Goal: Information Seeking & Learning: Check status

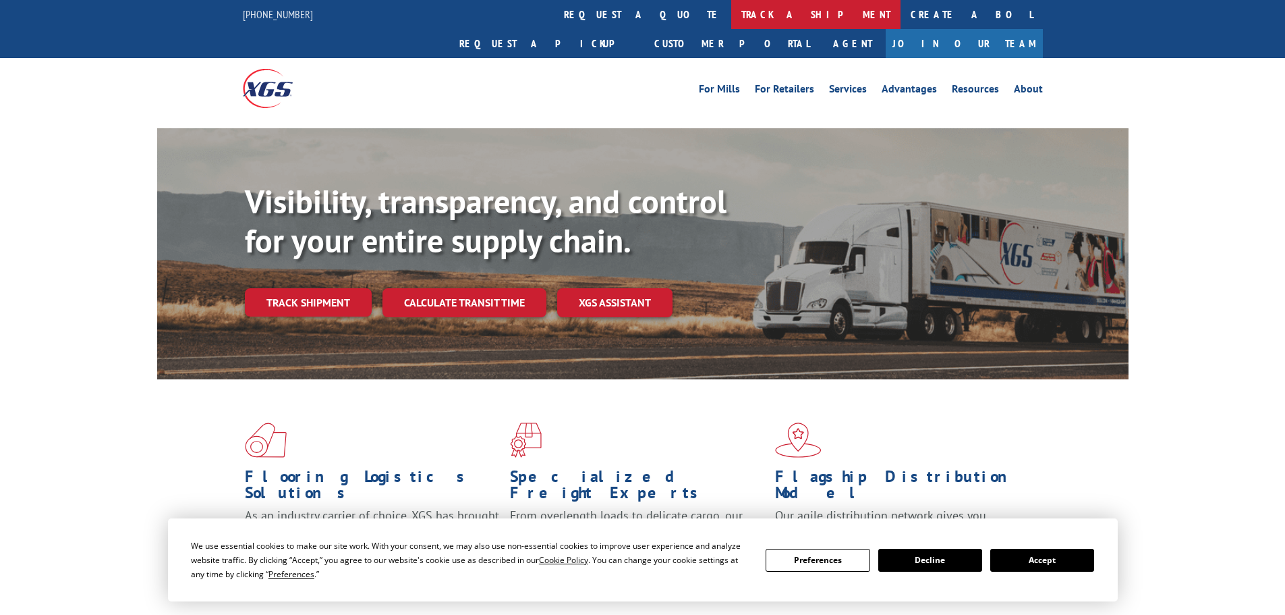
click at [731, 11] on link "track a shipment" at bounding box center [815, 14] width 169 height 29
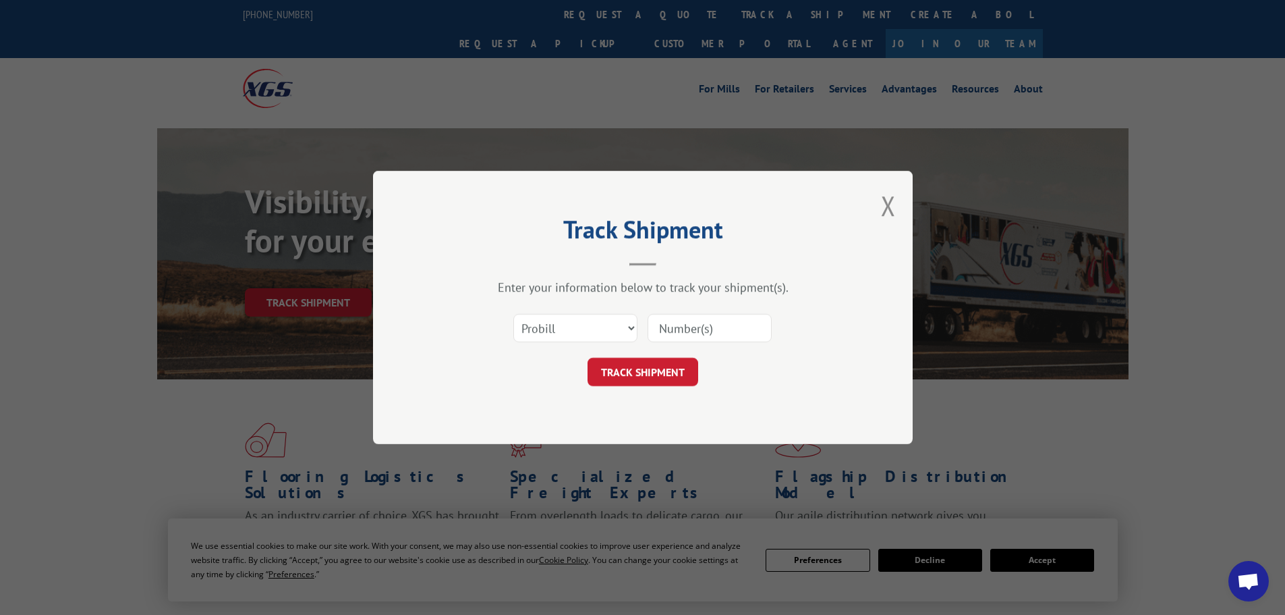
click at [684, 327] on input at bounding box center [710, 328] width 124 height 28
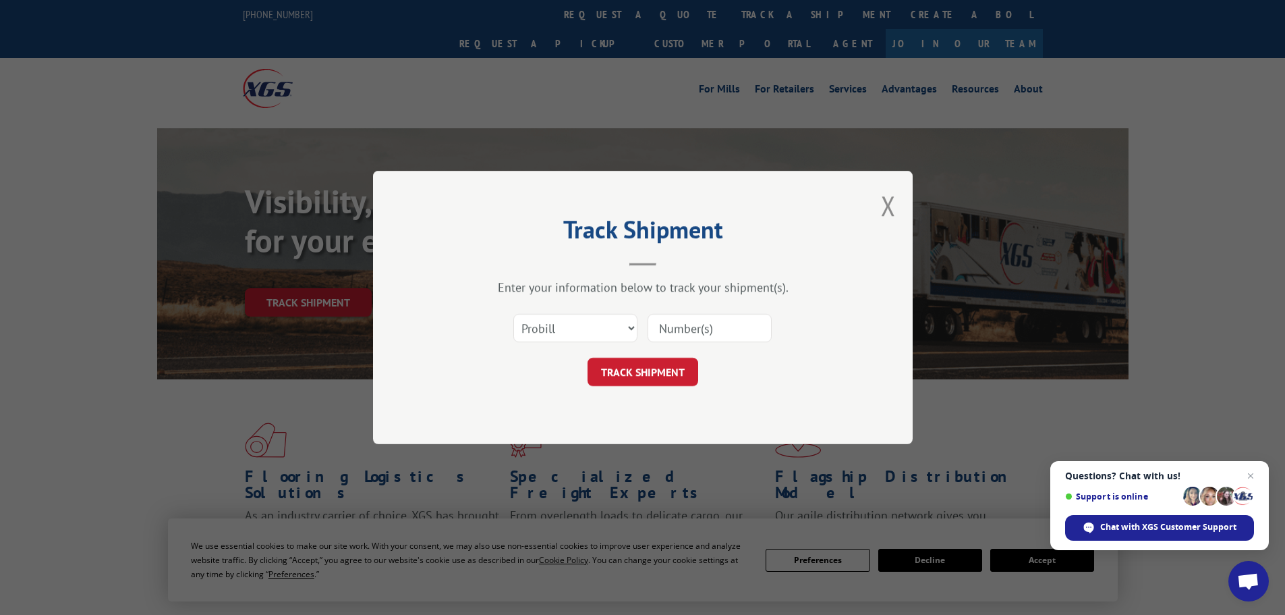
paste input "5495328"
type input "5495328"
click at [596, 327] on select "Select category... Probill BOL PO" at bounding box center [575, 328] width 124 height 28
select select "bol"
click at [513, 314] on select "Select category... Probill BOL PO" at bounding box center [575, 328] width 124 height 28
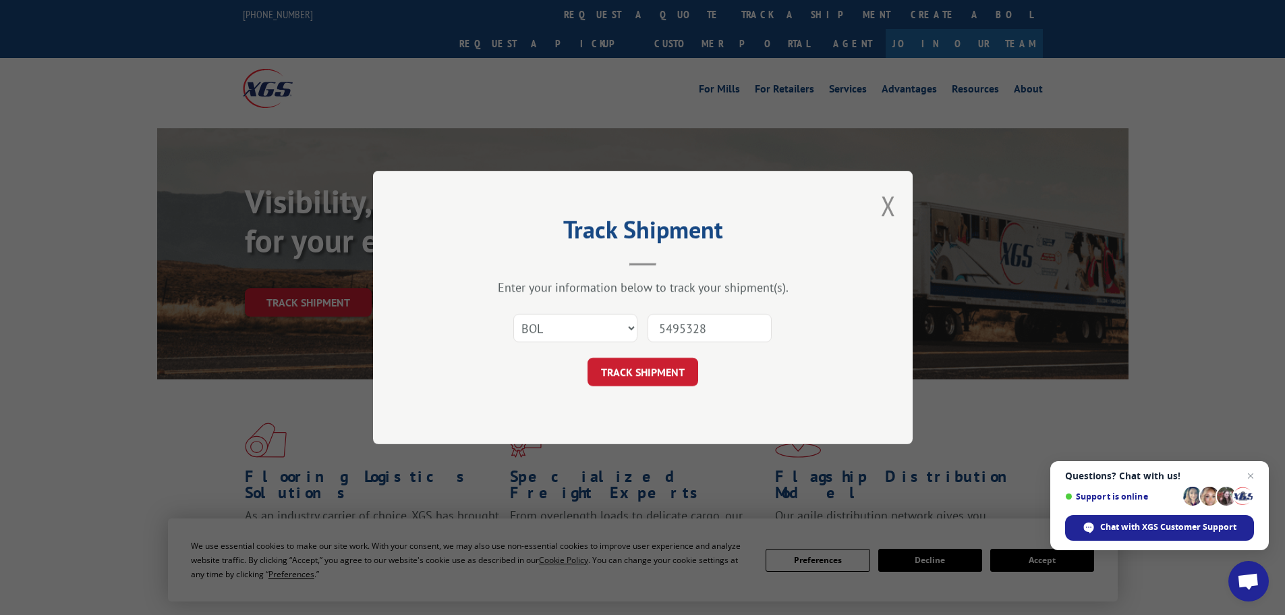
click at [619, 367] on button "TRACK SHIPMENT" at bounding box center [643, 372] width 111 height 28
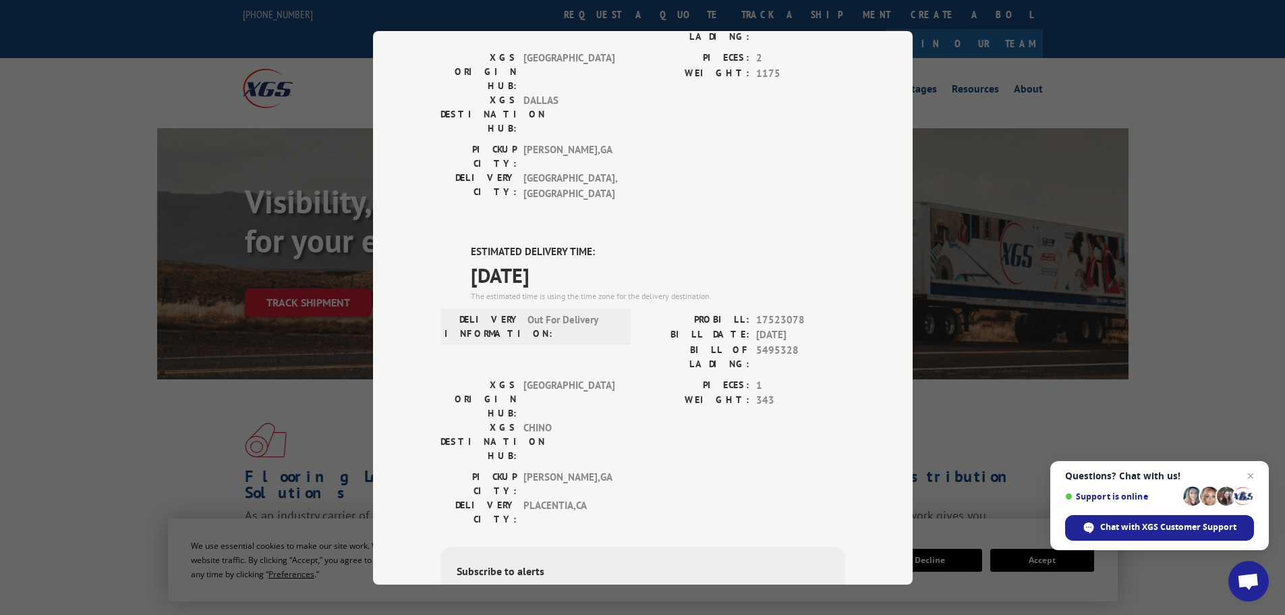
scroll to position [202, 0]
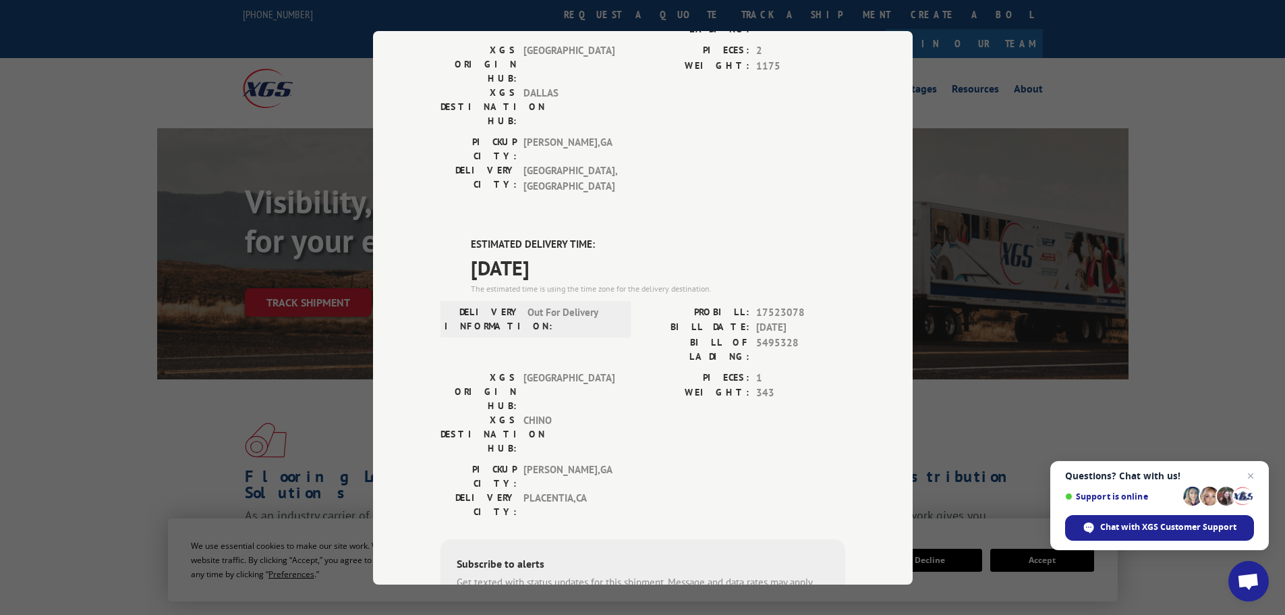
drag, startPoint x: 463, startPoint y: 243, endPoint x: 527, endPoint y: 272, distance: 70.3
click at [579, 275] on div "ESTIMATED DELIVERY TIME: [DATE] The estimated time is using the time zone for t…" at bounding box center [643, 479] width 405 height 485
copy div "ESTIMATED DELIVERY TIME: [DATE]"
